Goal: Information Seeking & Learning: Learn about a topic

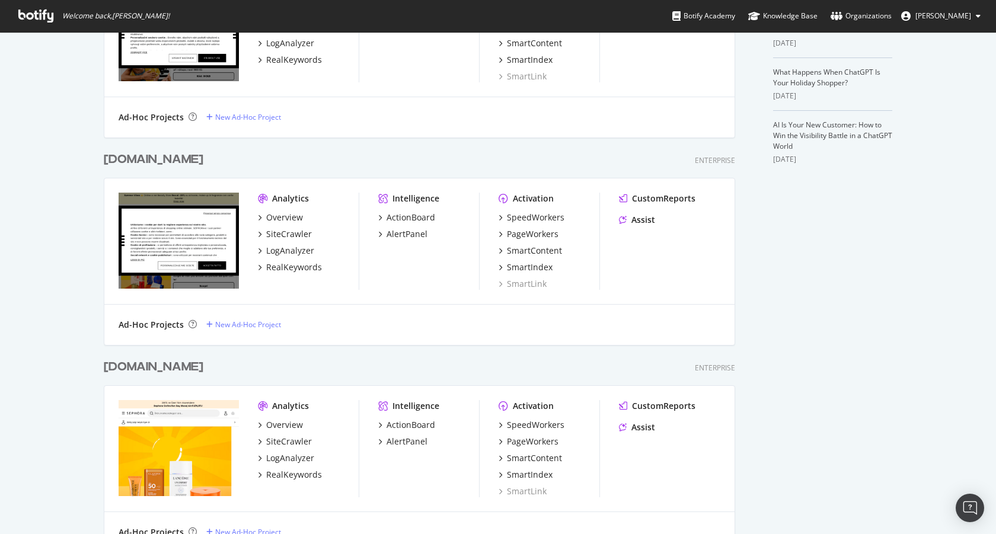
scroll to position [353, 0]
click at [286, 219] on div "Overview" at bounding box center [284, 217] width 37 height 12
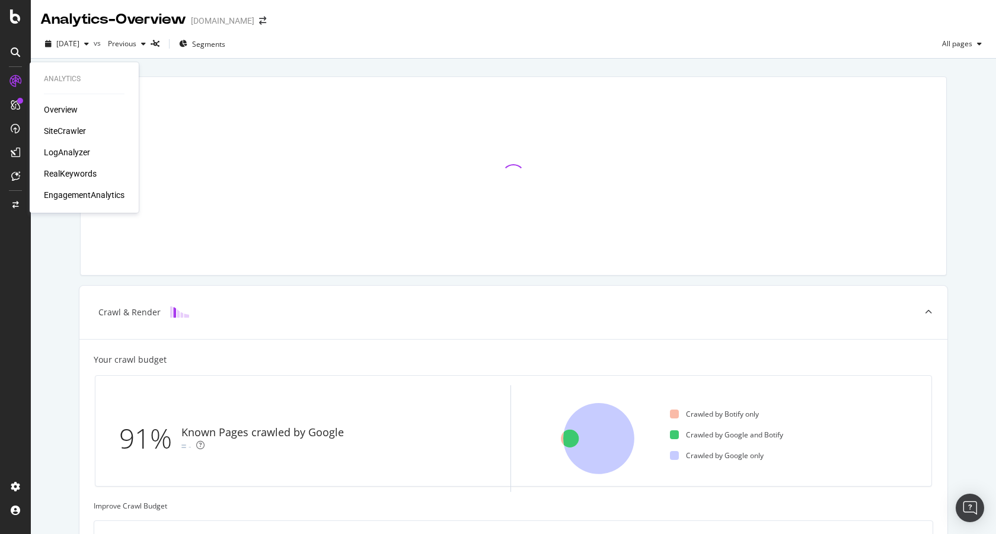
click at [67, 132] on div "SiteCrawler" at bounding box center [65, 131] width 42 height 12
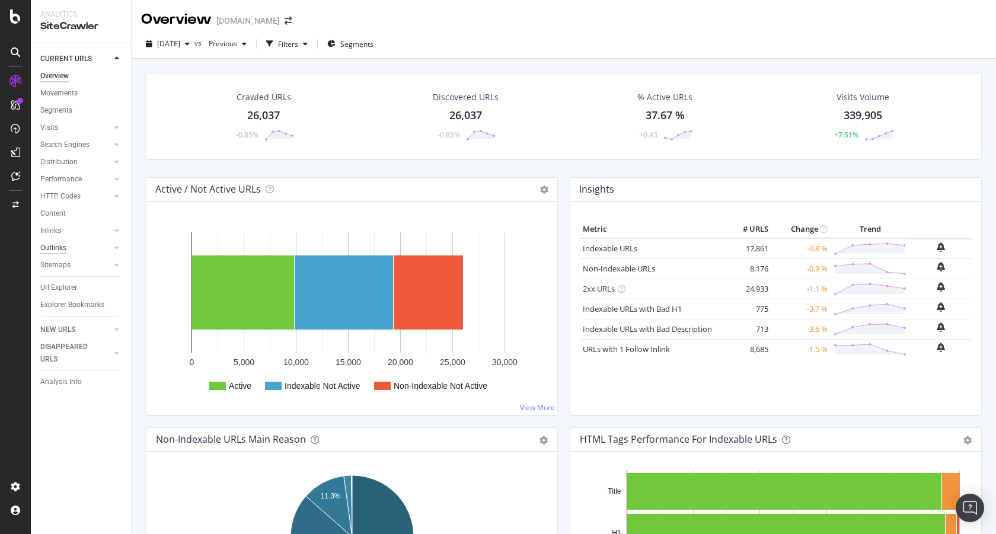
click at [62, 252] on div "Outlinks" at bounding box center [53, 248] width 26 height 12
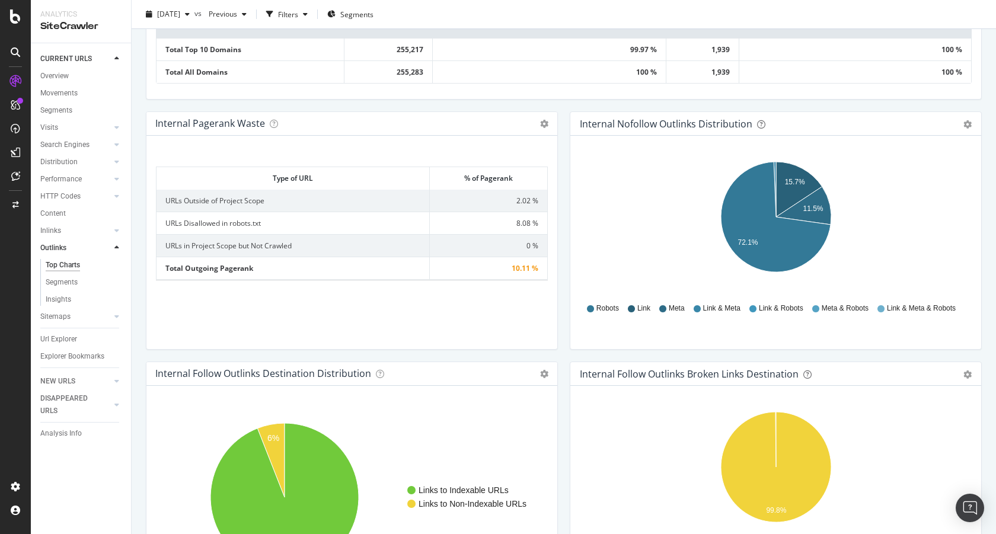
scroll to position [865, 0]
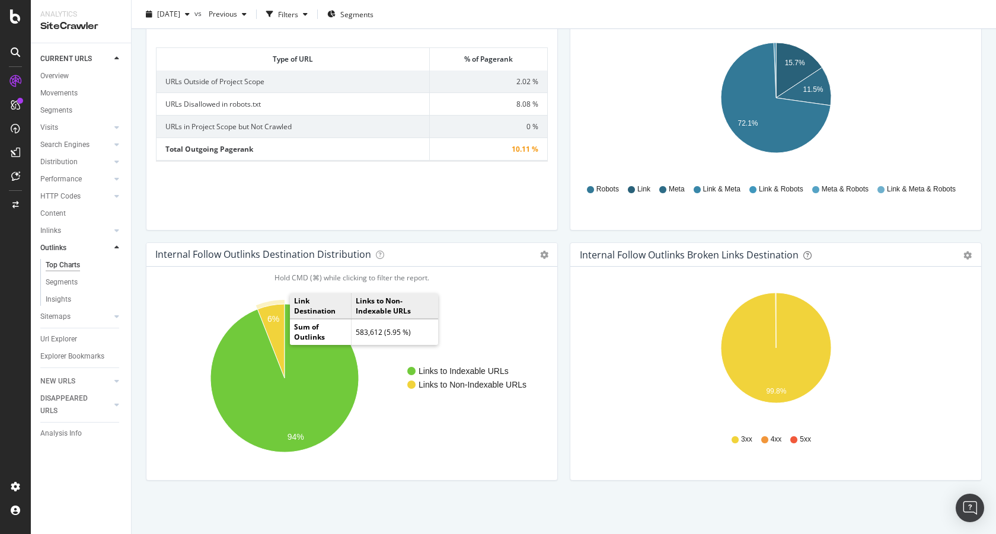
click at [272, 319] on text "6%" at bounding box center [273, 318] width 12 height 9
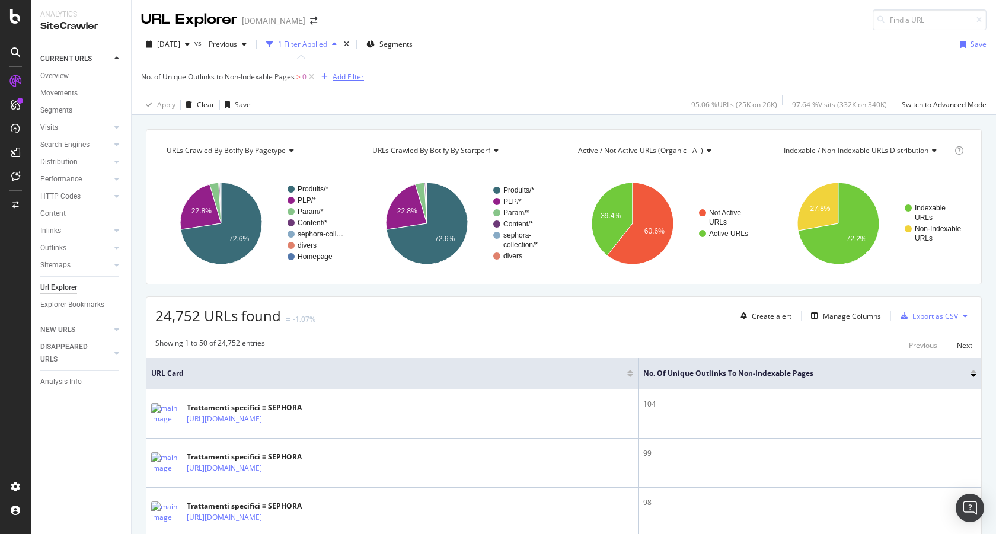
click at [349, 76] on div "Add Filter" at bounding box center [347, 77] width 31 height 10
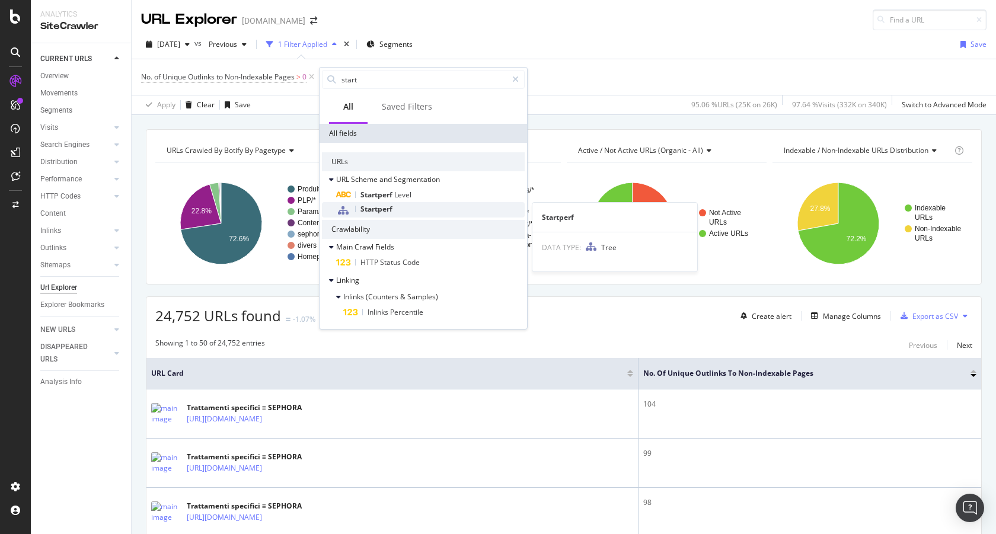
type input "start"
click at [381, 209] on span "Startperf" at bounding box center [376, 209] width 32 height 10
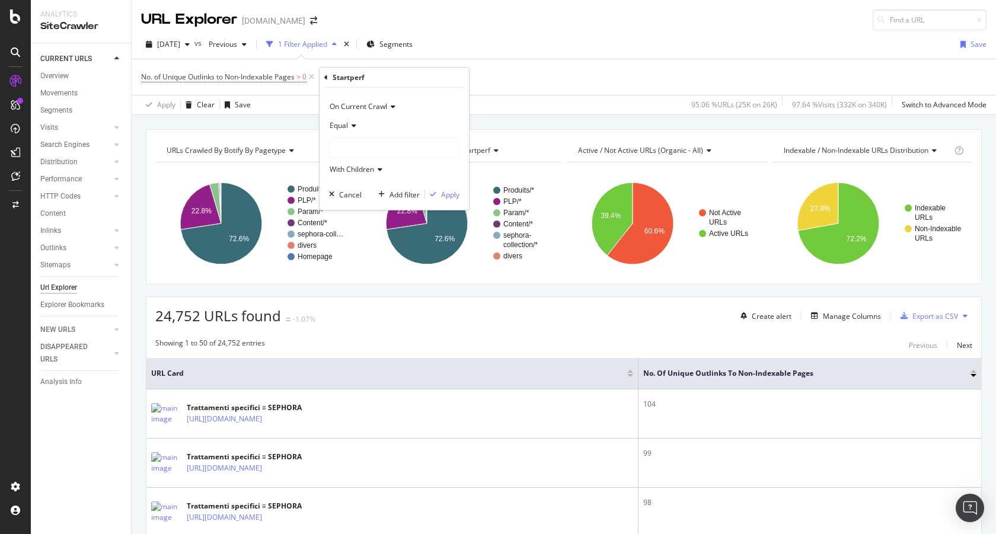
click at [358, 146] on div at bounding box center [394, 147] width 129 height 19
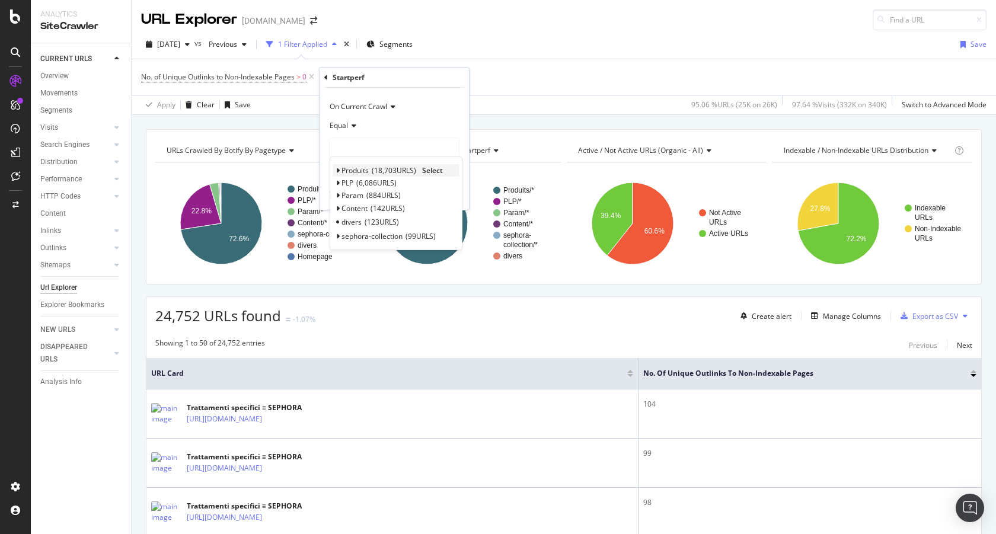
click at [337, 170] on icon at bounding box center [337, 170] width 4 height 7
click at [392, 169] on span "18,703 URLS" at bounding box center [394, 170] width 44 height 10
click at [440, 172] on span "Select" at bounding box center [432, 170] width 21 height 10
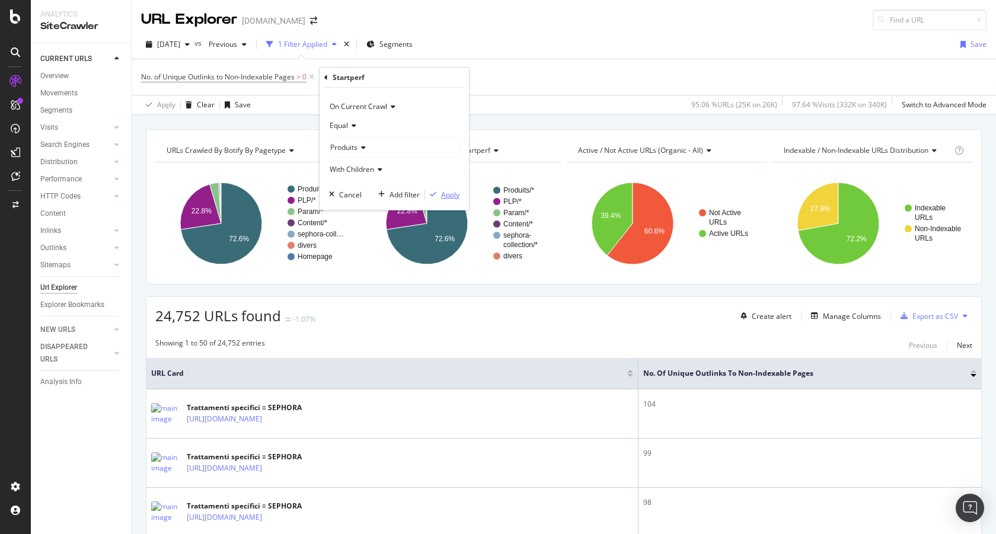
click at [450, 199] on div "Apply" at bounding box center [442, 194] width 34 height 11
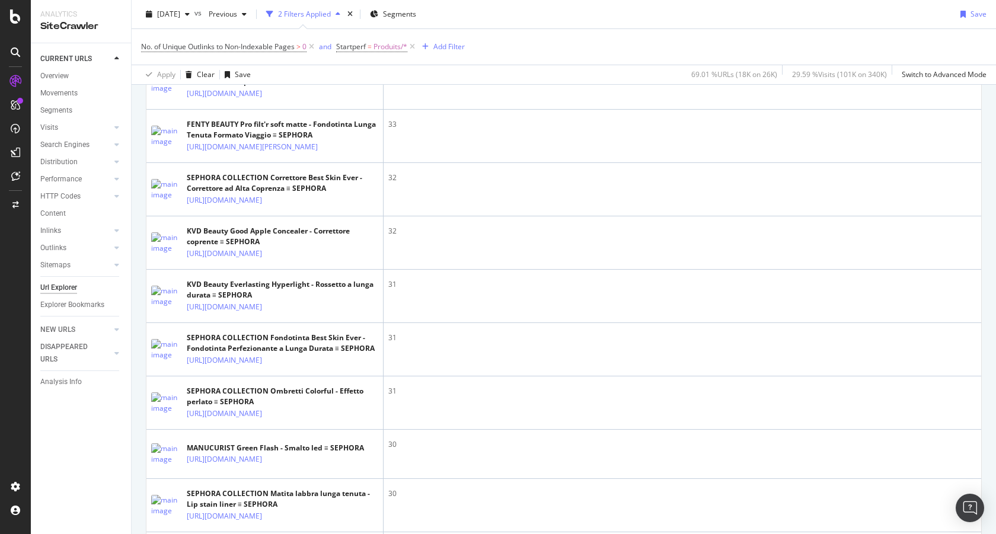
scroll to position [555, 0]
